Goal: Transaction & Acquisition: Purchase product/service

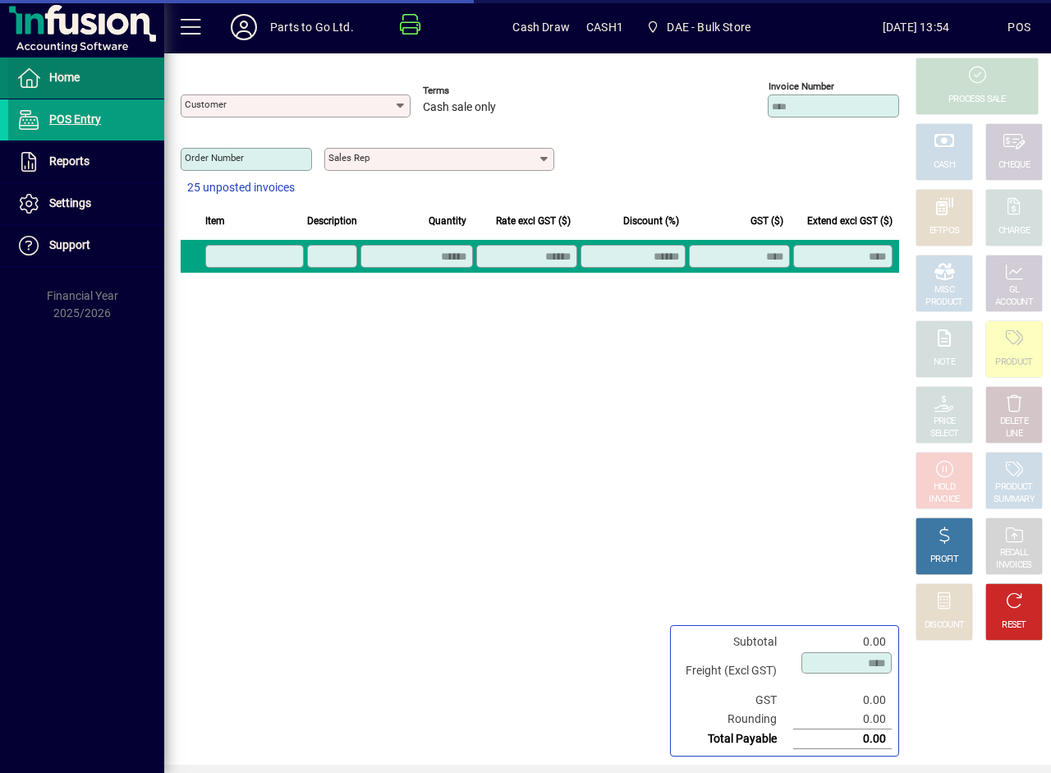
type input "**********"
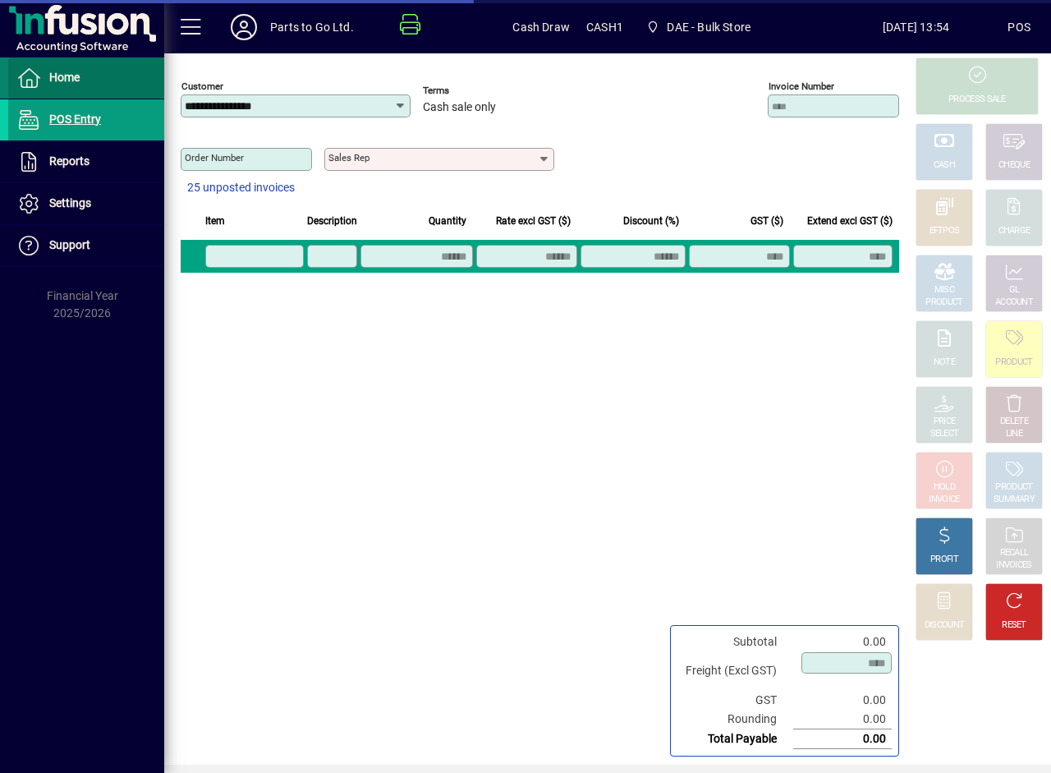
click at [84, 76] on span at bounding box center [86, 77] width 156 height 39
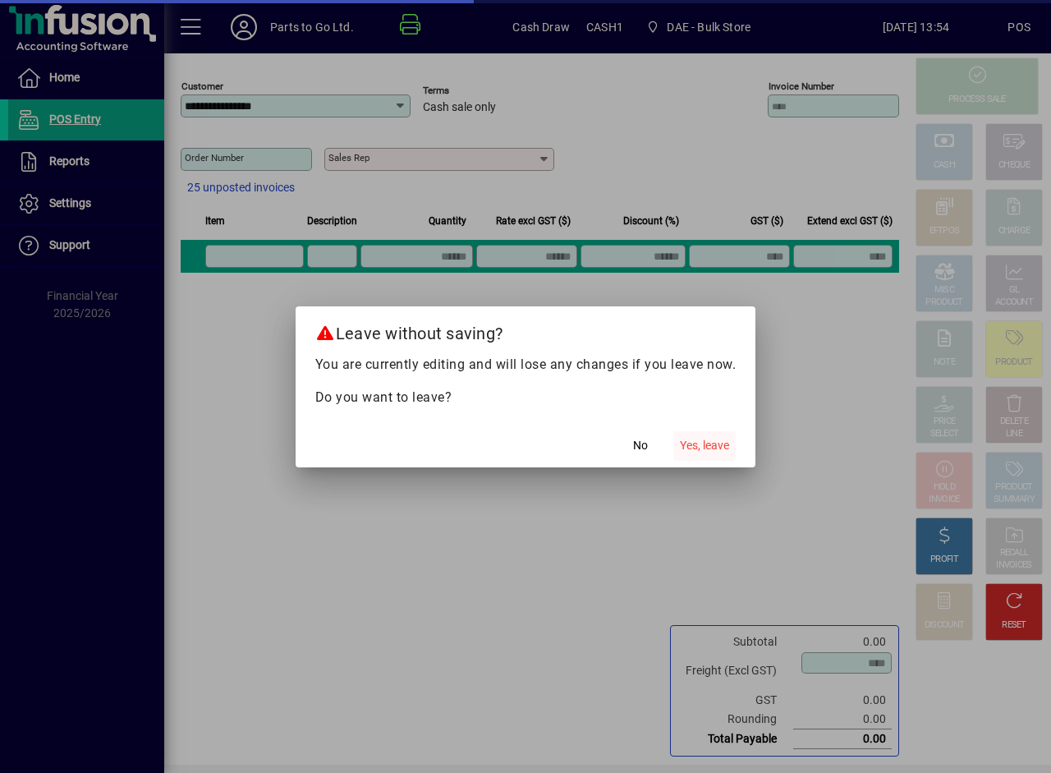
click at [682, 458] on span "button" at bounding box center [705, 445] width 62 height 39
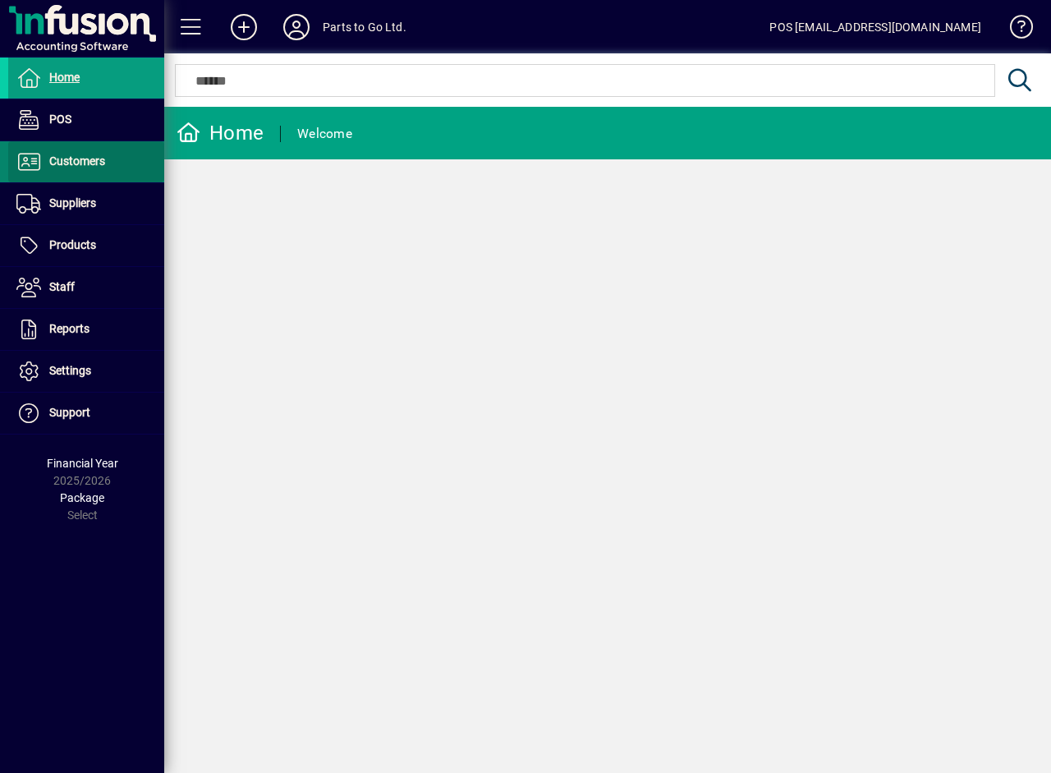
click at [85, 161] on span "Customers" at bounding box center [77, 160] width 56 height 13
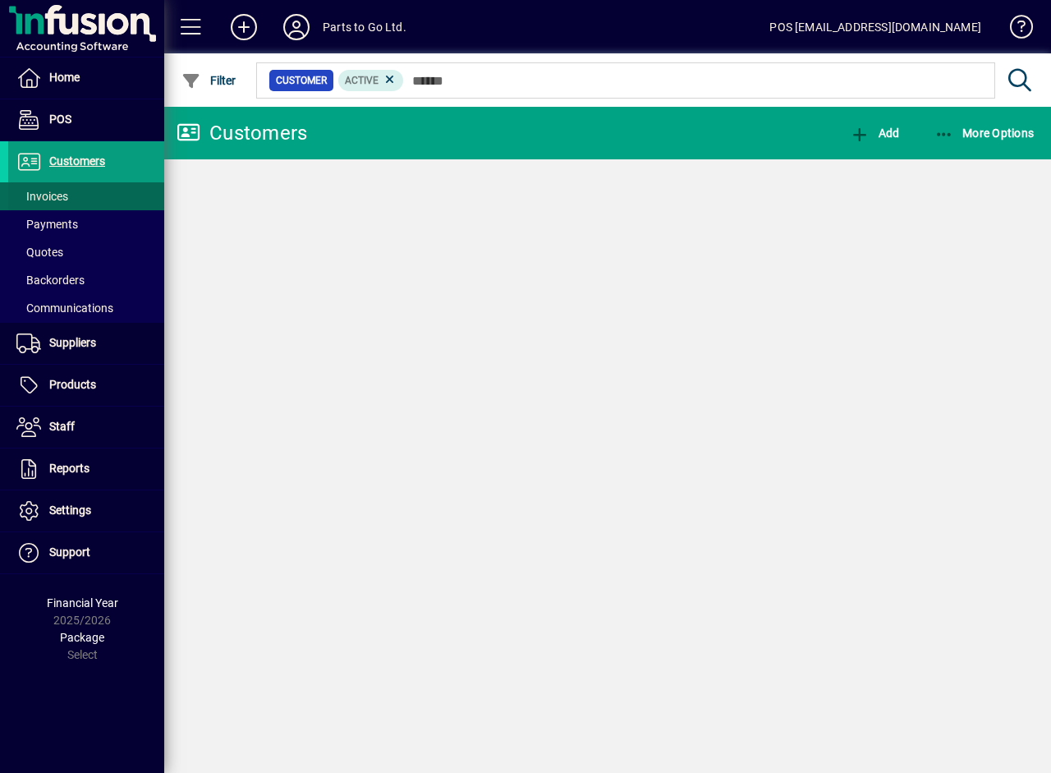
click at [42, 195] on span "Invoices" at bounding box center [42, 196] width 52 height 13
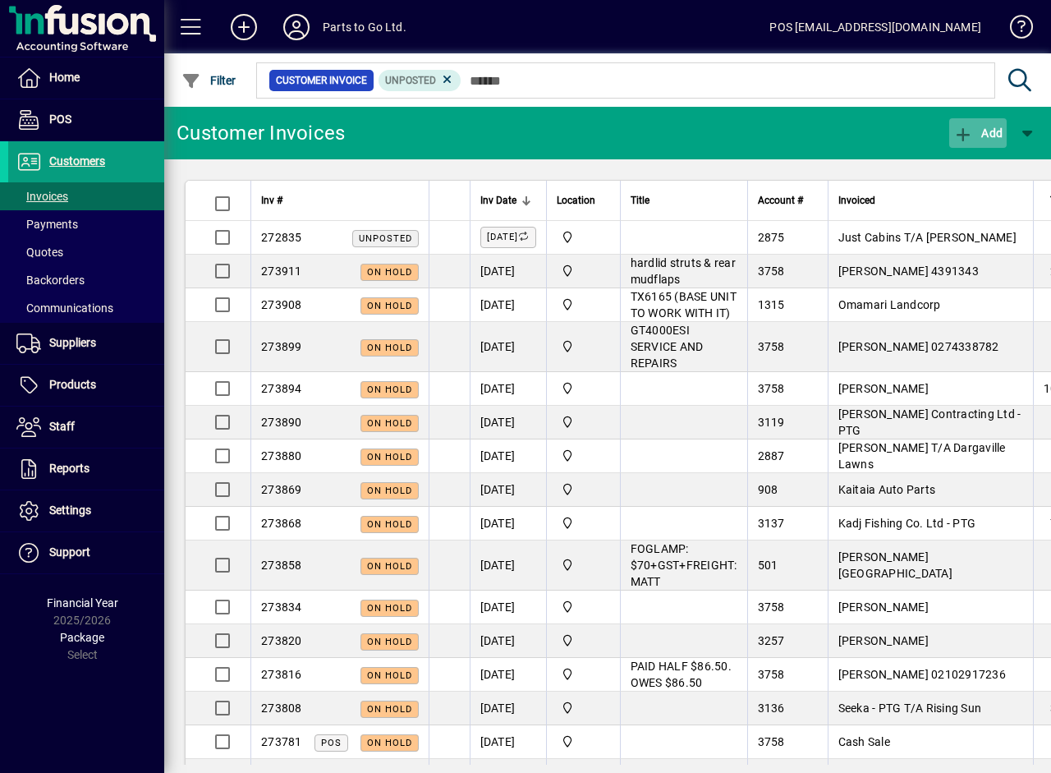
click at [964, 136] on icon "button" at bounding box center [964, 134] width 21 height 16
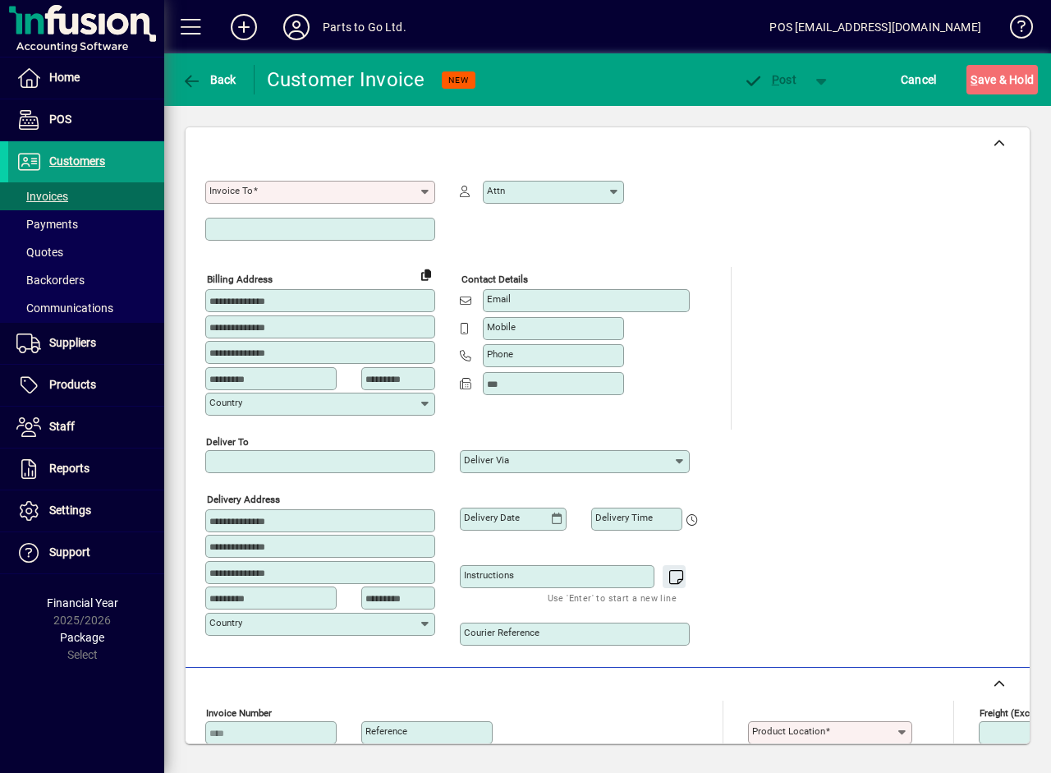
click at [268, 198] on input "Invoice To" at bounding box center [313, 192] width 209 height 13
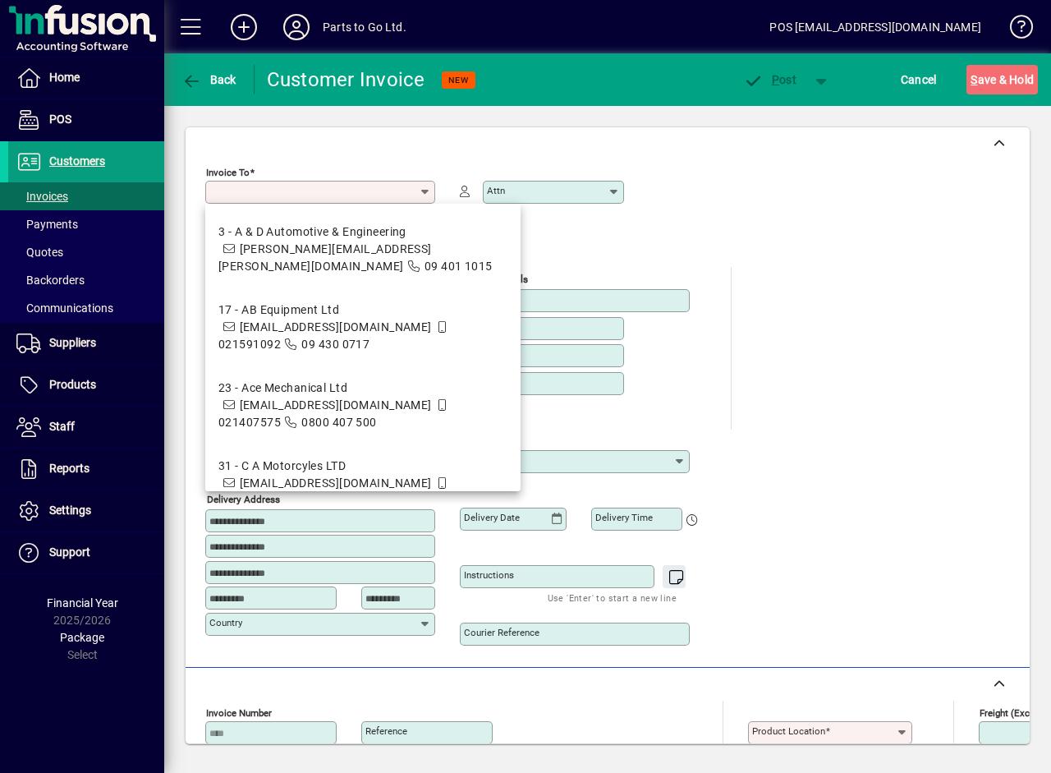
click at [269, 192] on input "Invoice To" at bounding box center [313, 192] width 209 height 13
drag, startPoint x: 283, startPoint y: 188, endPoint x: 637, endPoint y: 149, distance: 356.2
click at [303, 189] on input "Invoice To" at bounding box center [313, 192] width 209 height 13
